Goal: Find specific page/section: Find specific page/section

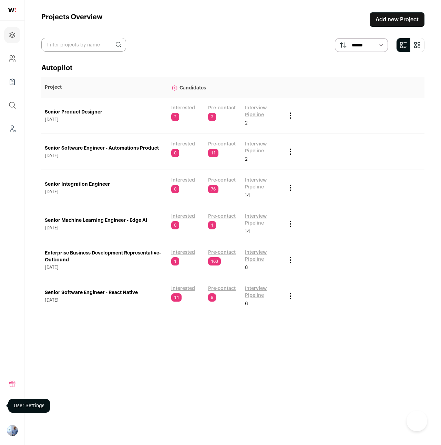
click at [355, 51] on select "****** *******" at bounding box center [361, 45] width 53 height 14
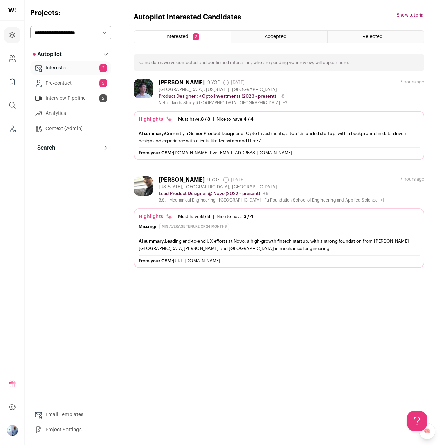
click at [95, 97] on link "Interview Pipeline 2" at bounding box center [70, 99] width 81 height 14
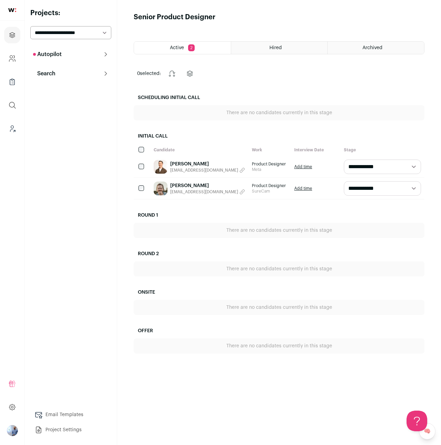
click at [54, 58] on p "Autopilot" at bounding box center [47, 54] width 29 height 8
click at [74, 143] on button "Search" at bounding box center [70, 148] width 81 height 14
